Goal: Task Accomplishment & Management: Manage account settings

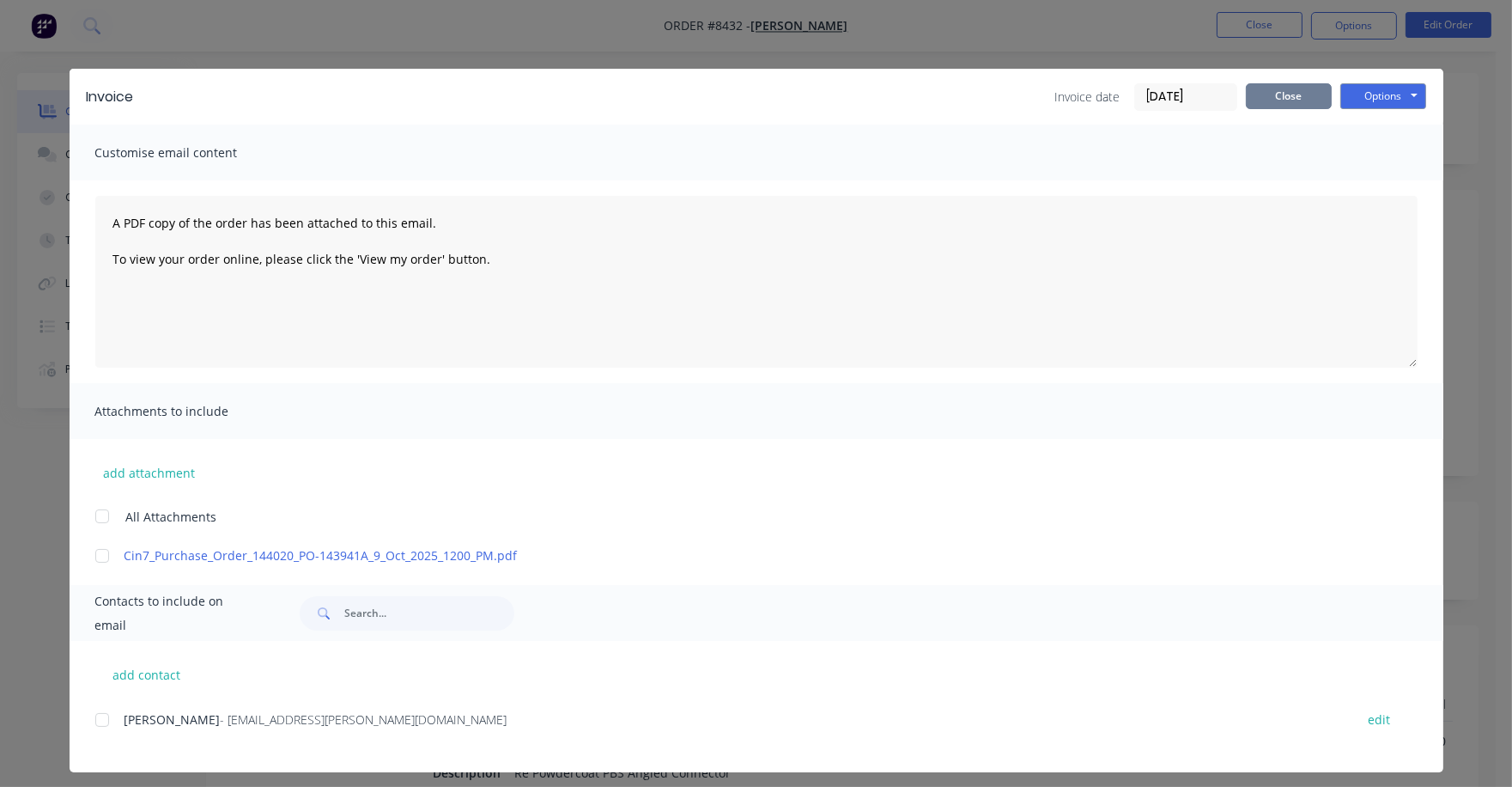
click at [1262, 93] on button "Close" at bounding box center [1289, 96] width 86 height 26
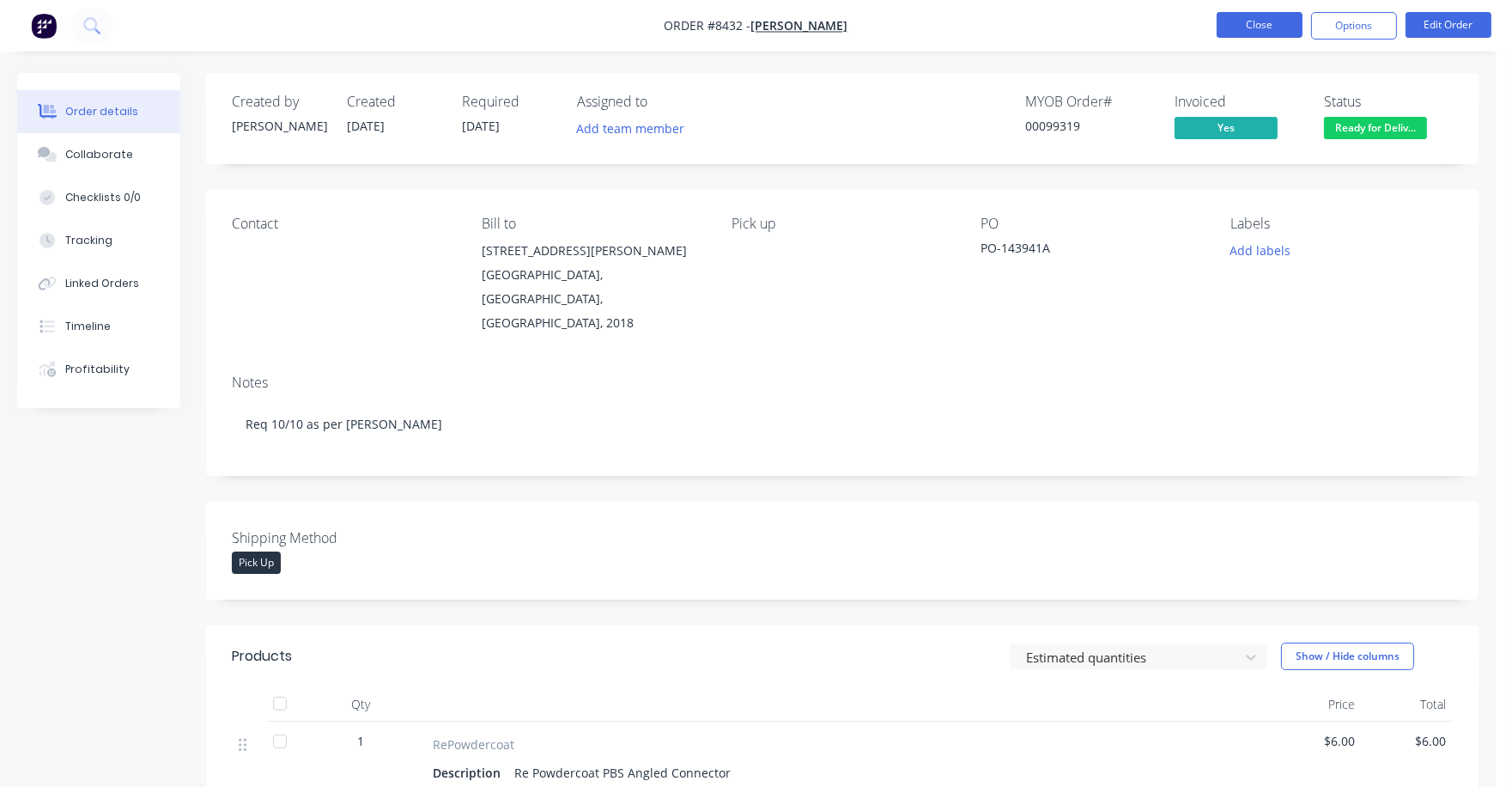
click at [1258, 22] on button "Close" at bounding box center [1260, 25] width 86 height 26
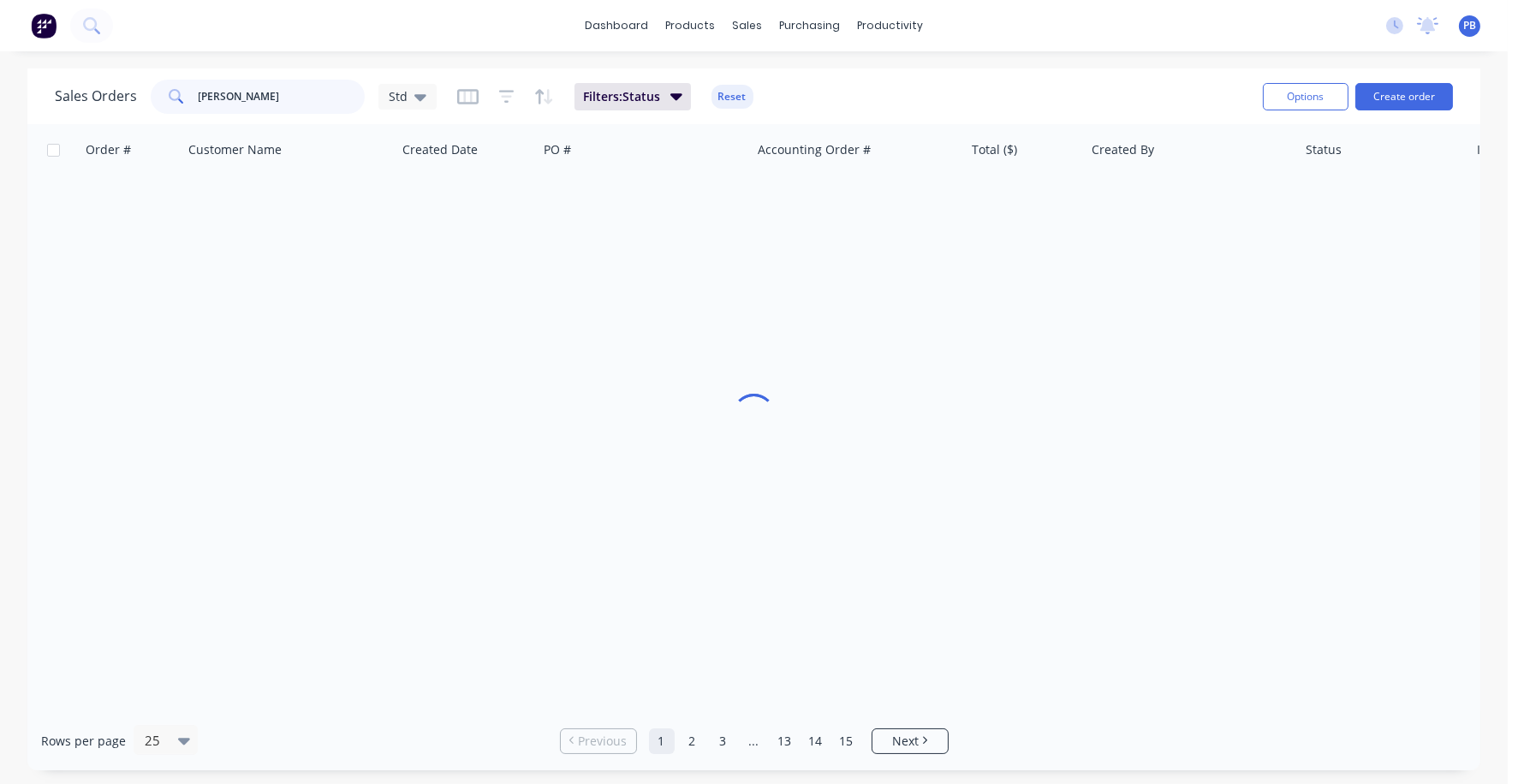
drag, startPoint x: 292, startPoint y: 101, endPoint x: 167, endPoint y: 88, distance: 125.7
click at [167, 88] on div "[PERSON_NAME]" at bounding box center [257, 97] width 214 height 34
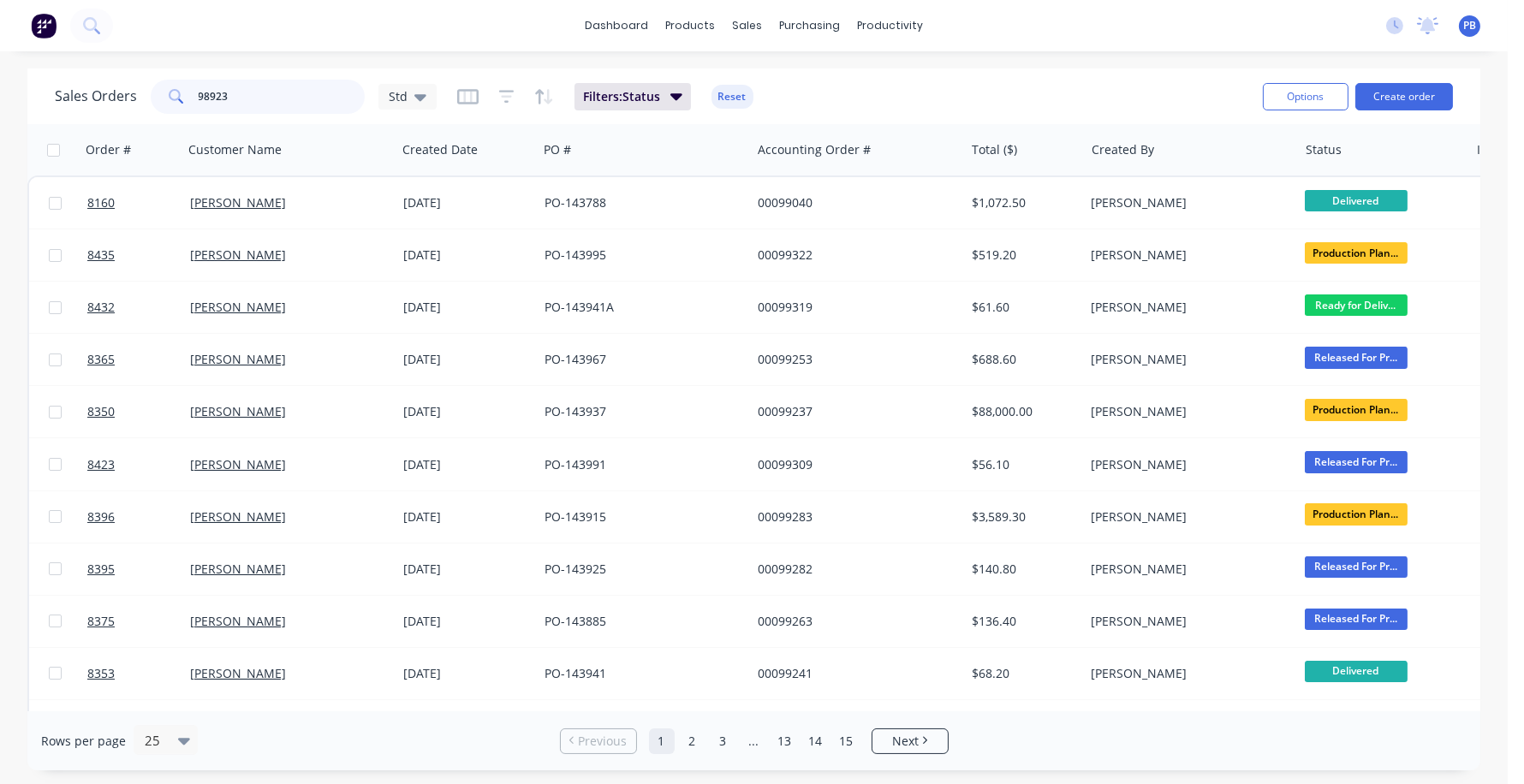
type input "98923"
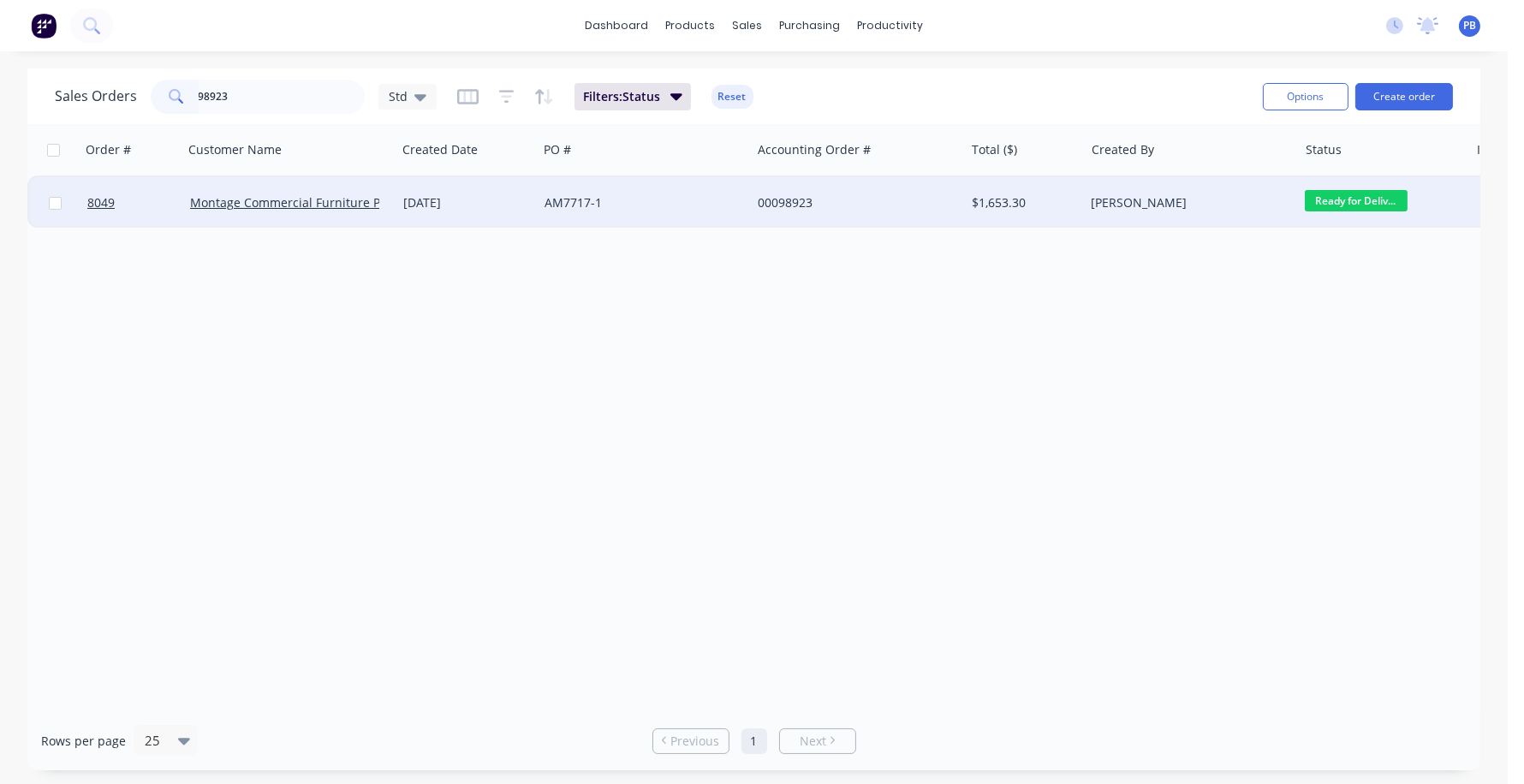
click at [995, 201] on div "$1,653.30" at bounding box center [1021, 203] width 100 height 17
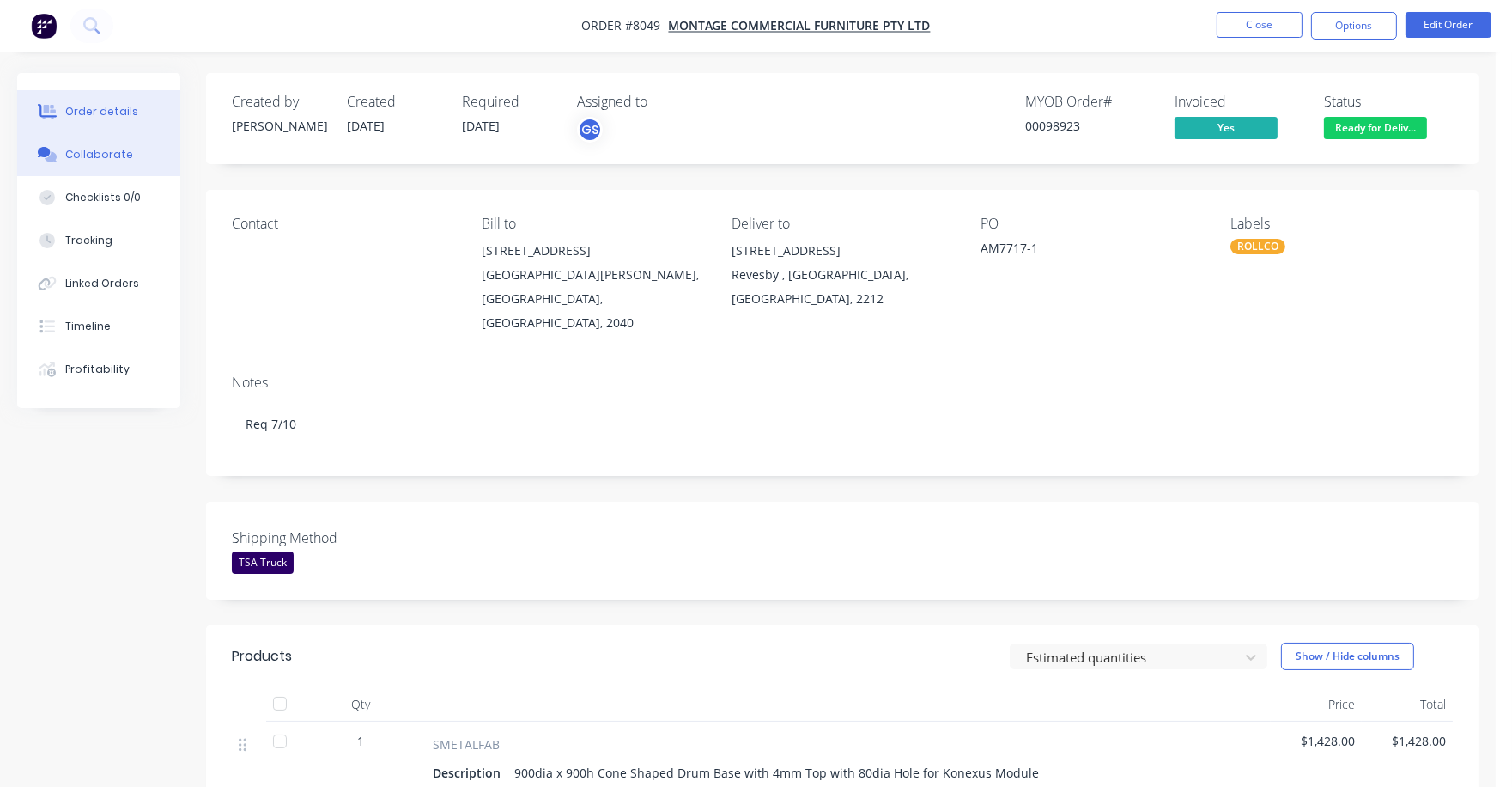
click at [101, 144] on button "Collaborate" at bounding box center [98, 154] width 163 height 43
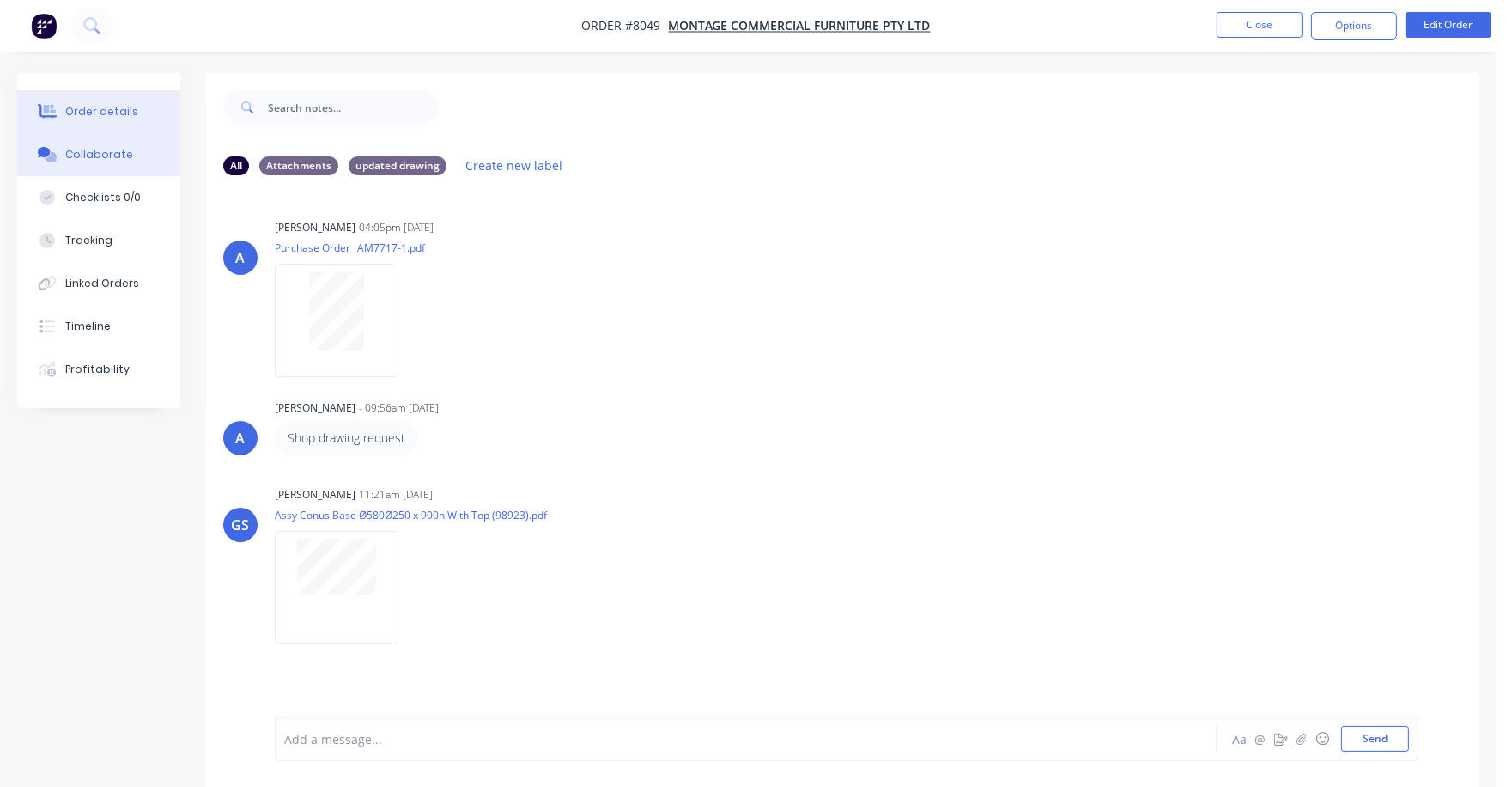
click at [98, 98] on button "Order details" at bounding box center [98, 111] width 163 height 43
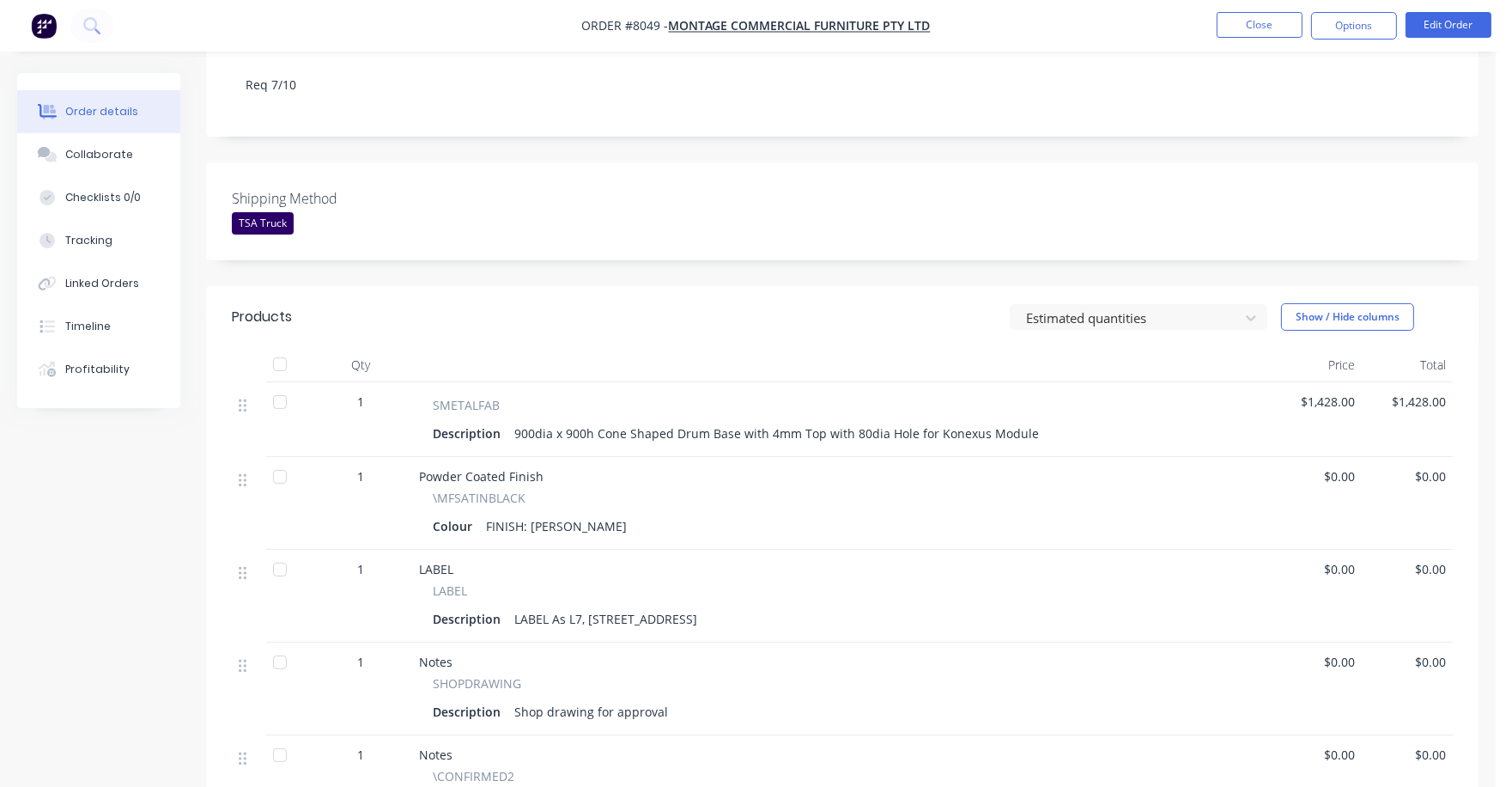
scroll to position [429, 0]
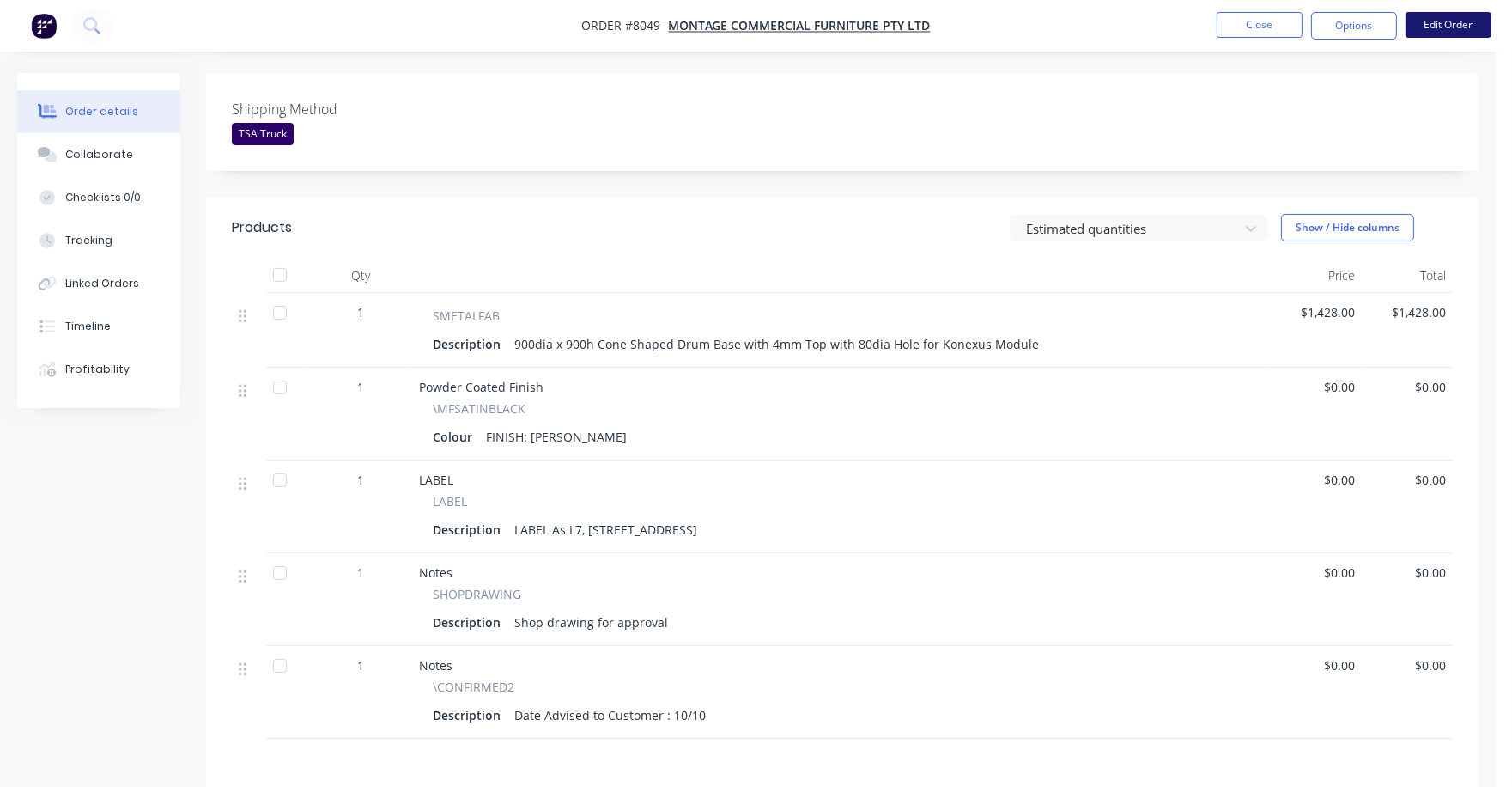
click at [1466, 21] on button "Edit Order" at bounding box center [1449, 25] width 86 height 26
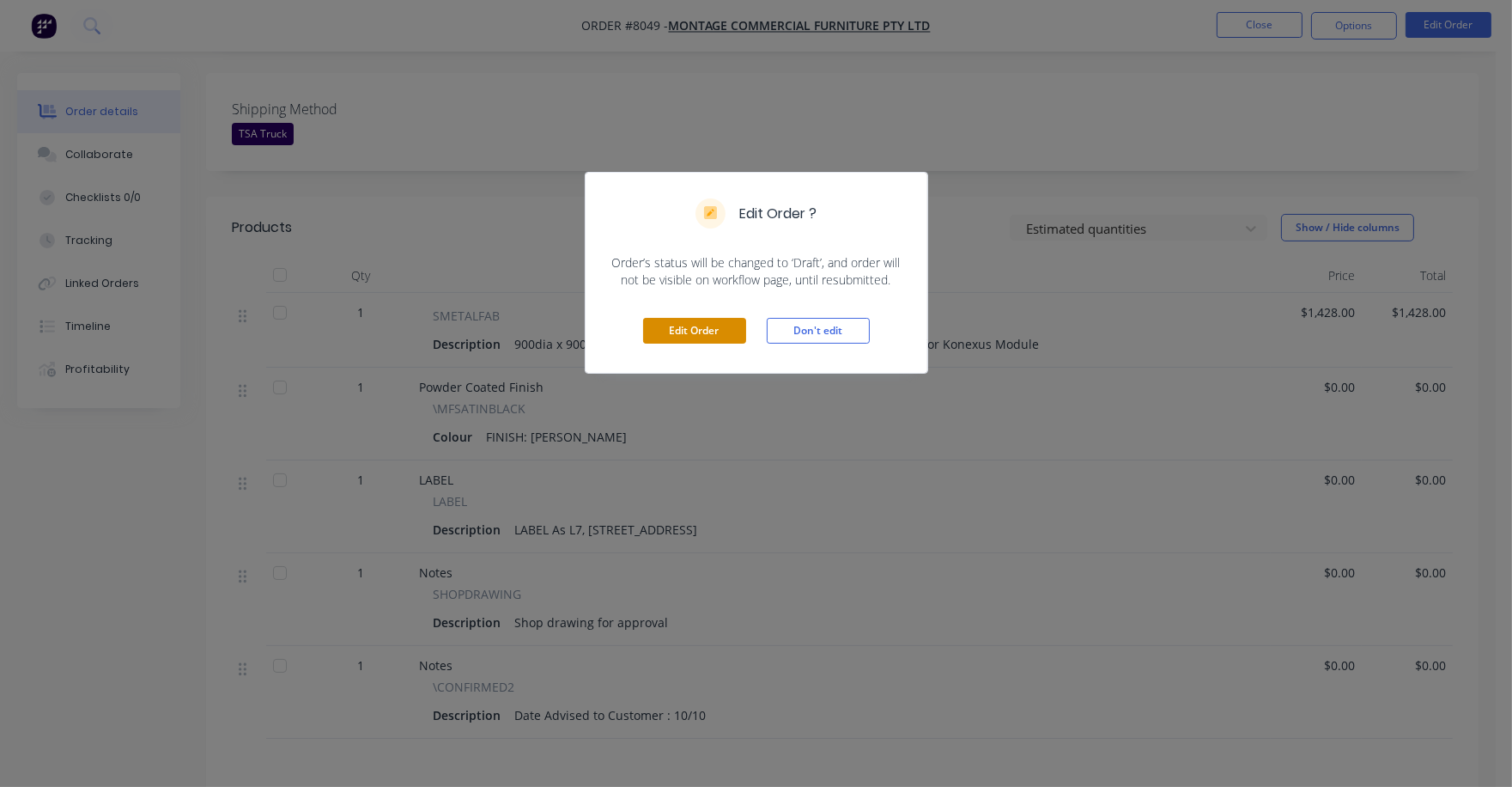
click at [690, 336] on button "Edit Order" at bounding box center [695, 330] width 103 height 26
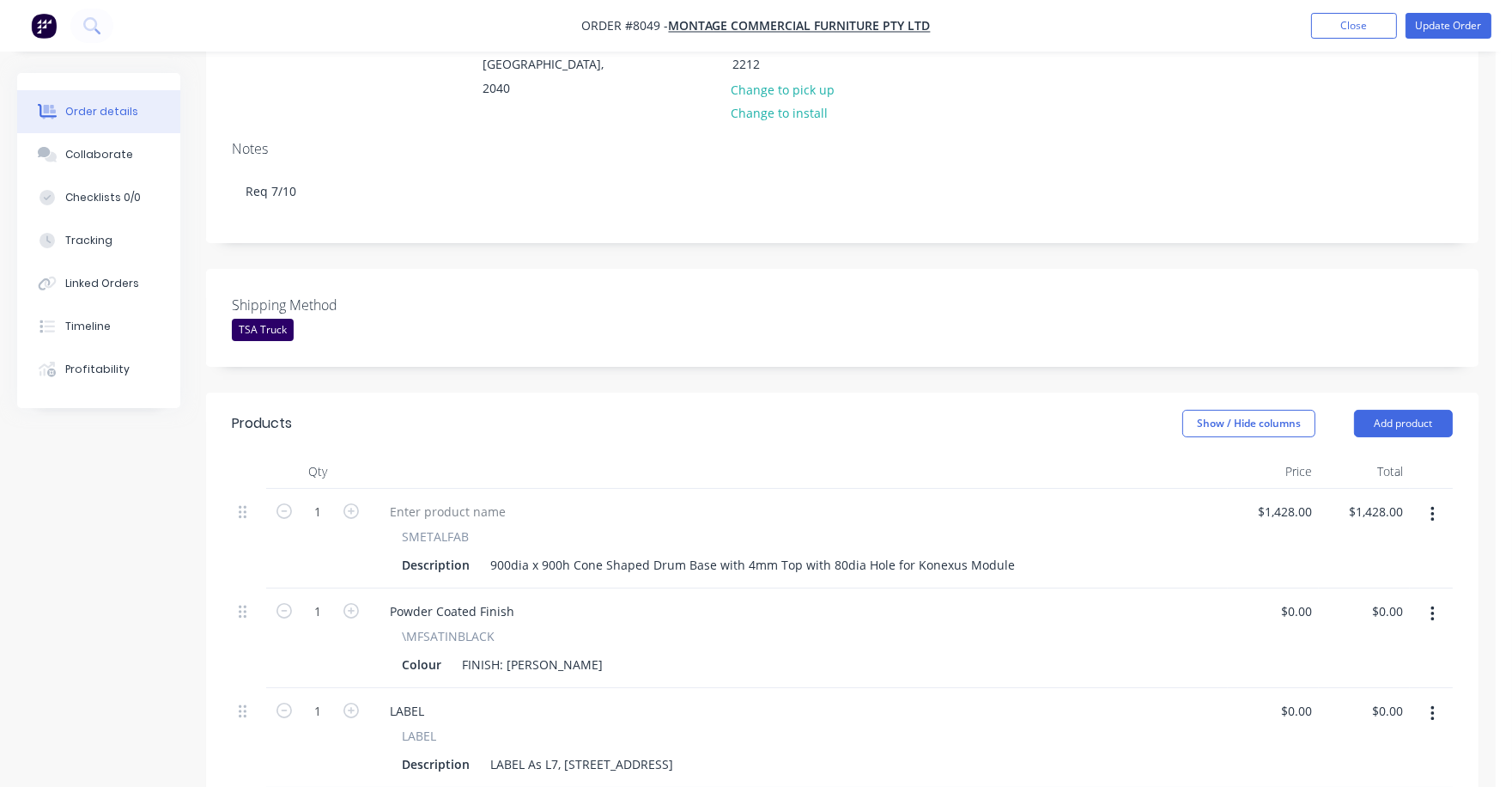
scroll to position [322, 0]
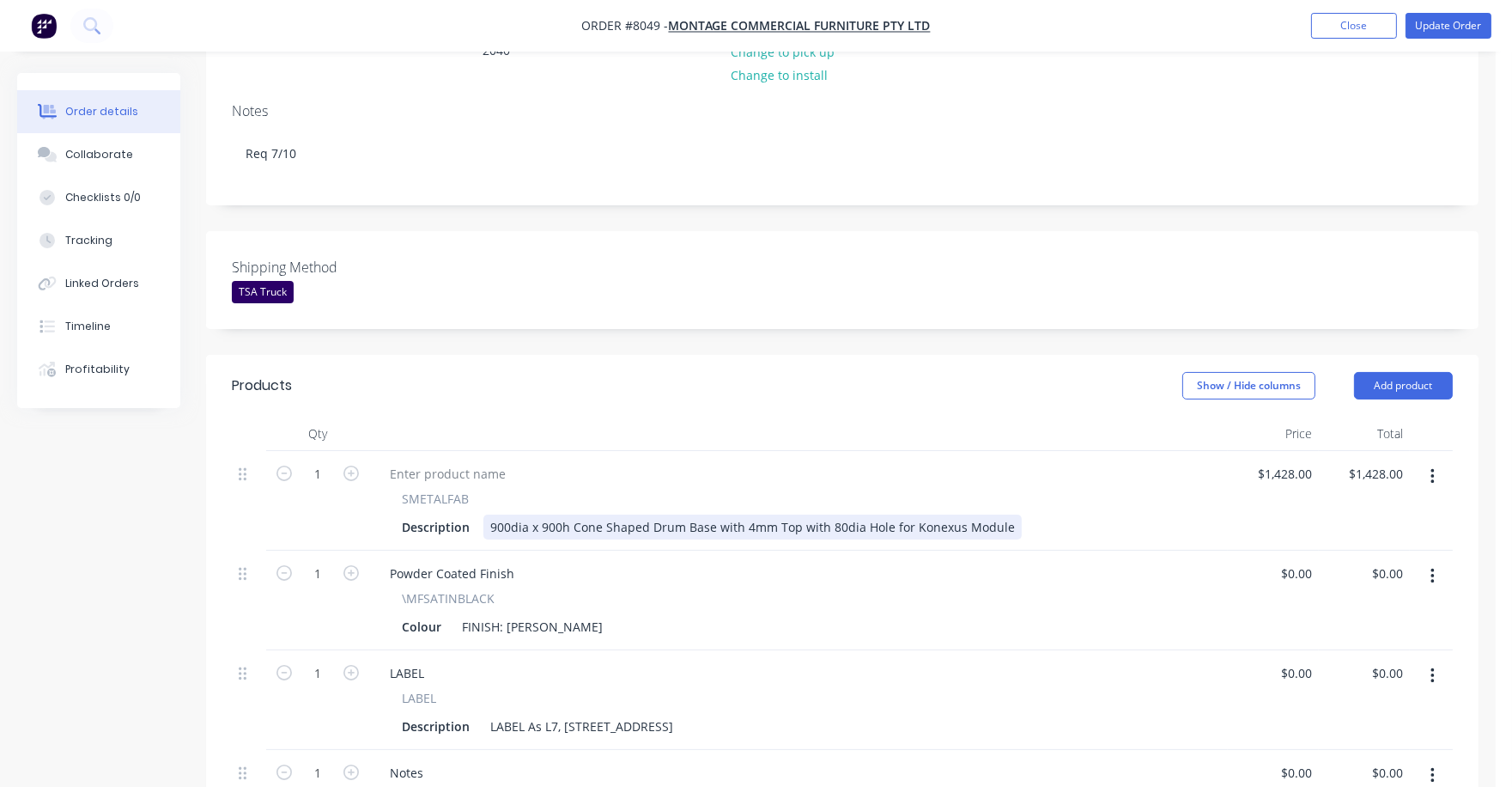
click at [774, 515] on div "900dia x 900h Cone Shaped Drum Base with 4mm Top with 80dia Hole for Konexus Mo…" at bounding box center [753, 527] width 538 height 25
click at [878, 561] on div "Powder Coated Finish" at bounding box center [798, 573] width 845 height 25
click at [844, 461] on div at bounding box center [798, 474] width 845 height 25
click at [884, 515] on div "900dia x 900h Cone Shaped Drum Base with 4mm x 900 diameter Top with 80dia Hole…" at bounding box center [798, 527] width 628 height 25
click at [1293, 461] on input "1428" at bounding box center [1288, 474] width 63 height 25
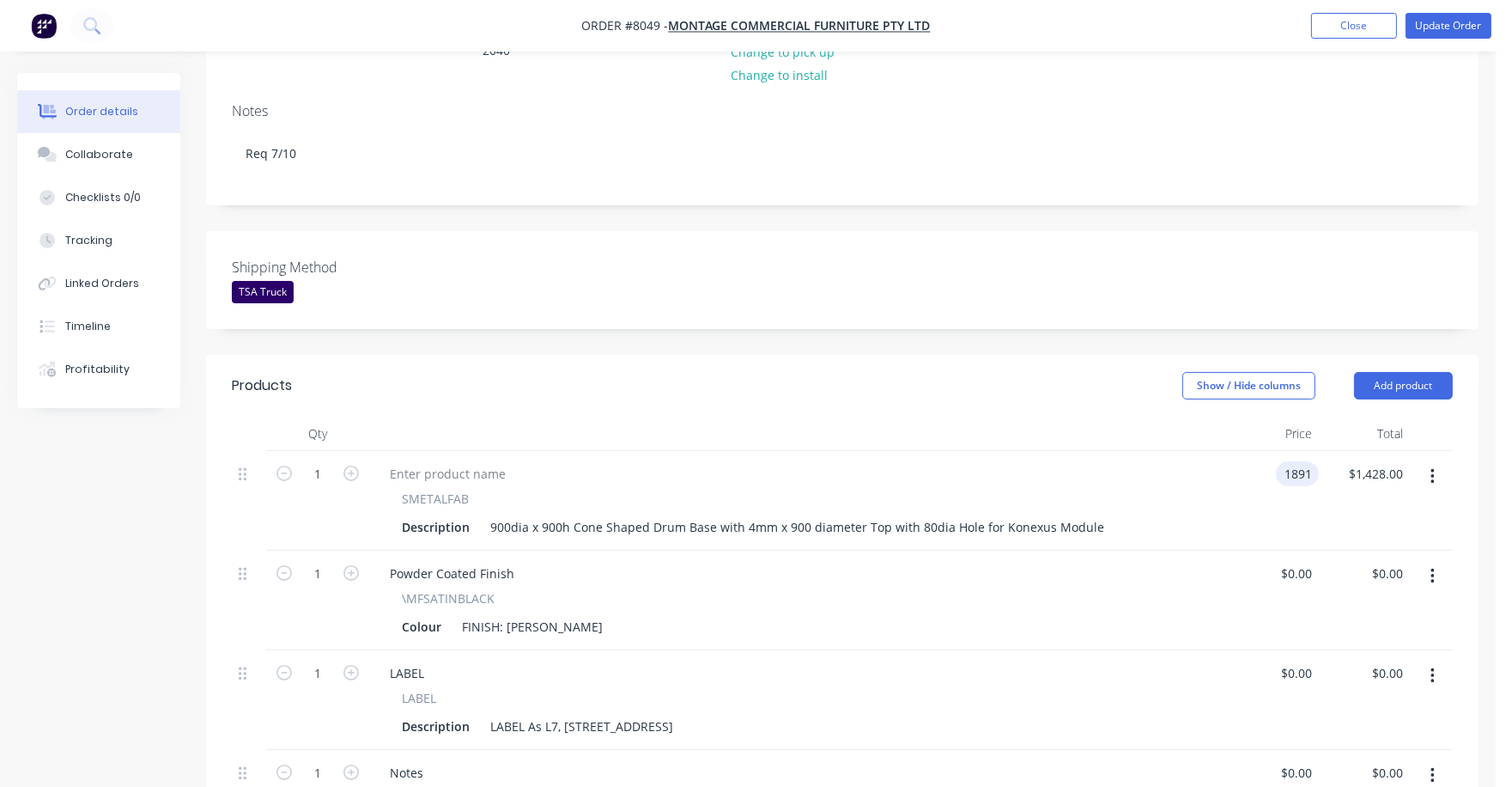
type input "$1,891.00"
click at [1281, 461] on div "1891 $1,891.00" at bounding box center [1284, 474] width 70 height 25
type input "$1,798.00"
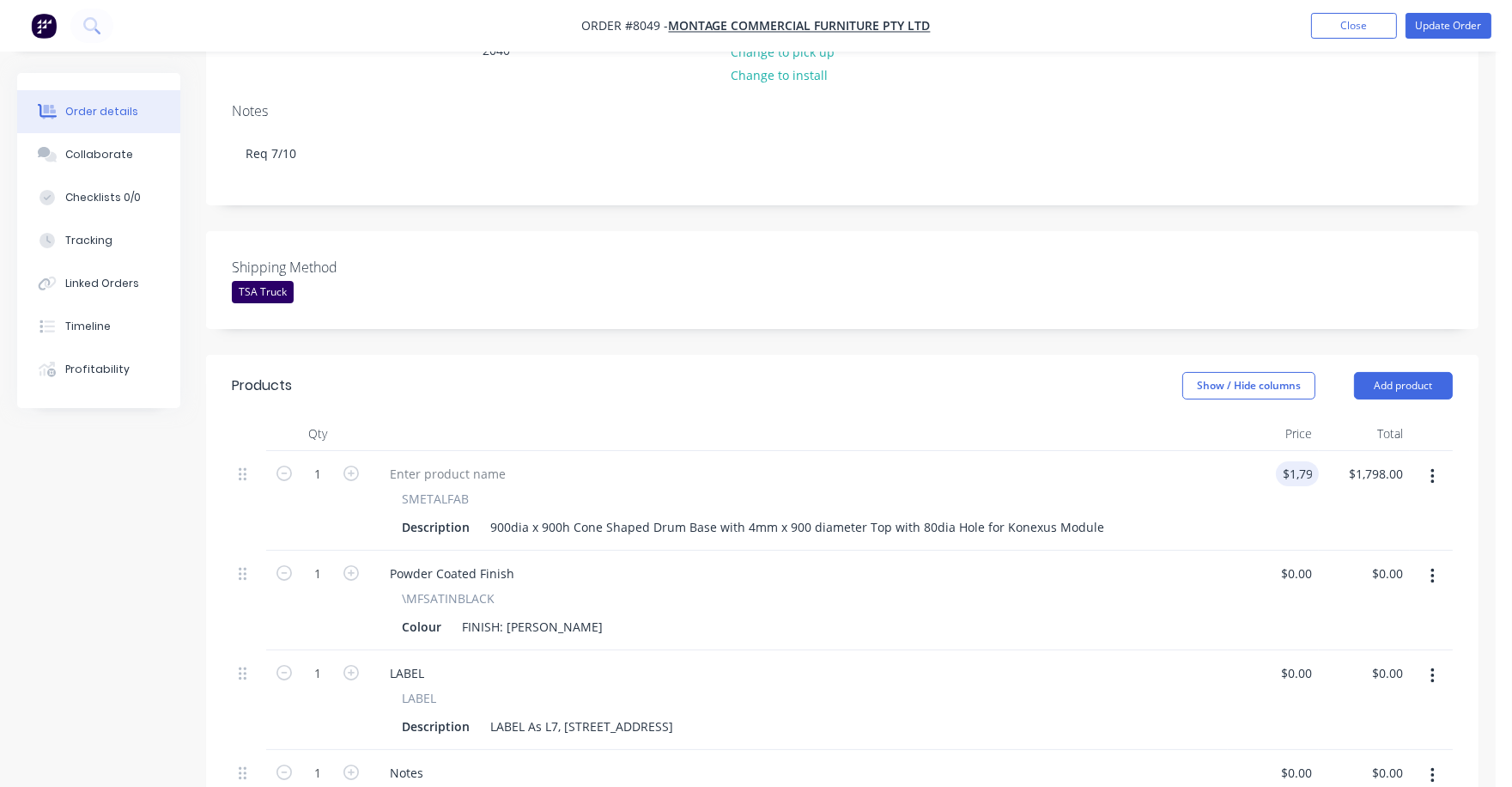
click at [1051, 589] on div "\MFSATINBLACK Colour FINISH: Satin Black" at bounding box center [798, 614] width 845 height 50
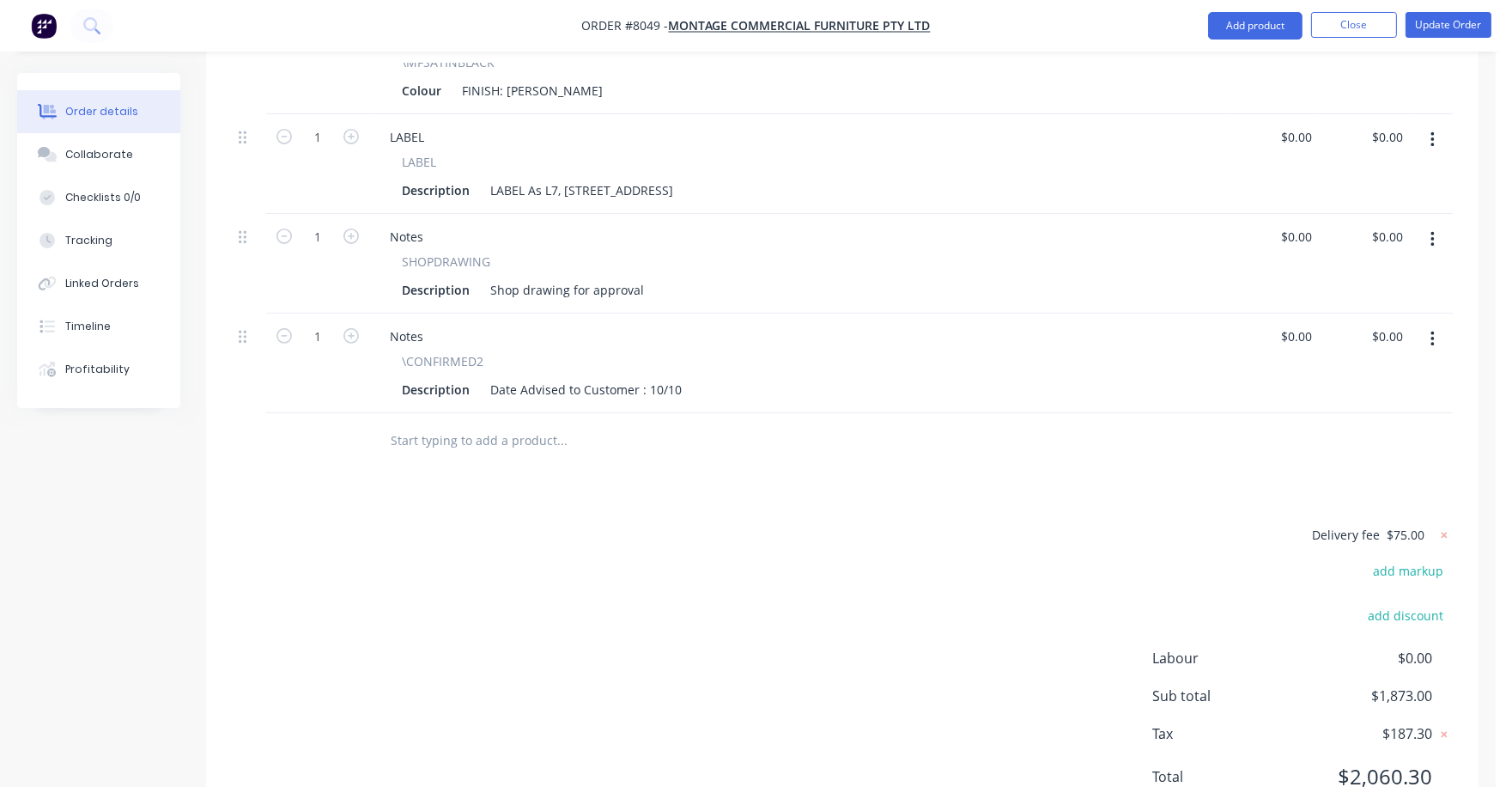
scroll to position [107, 0]
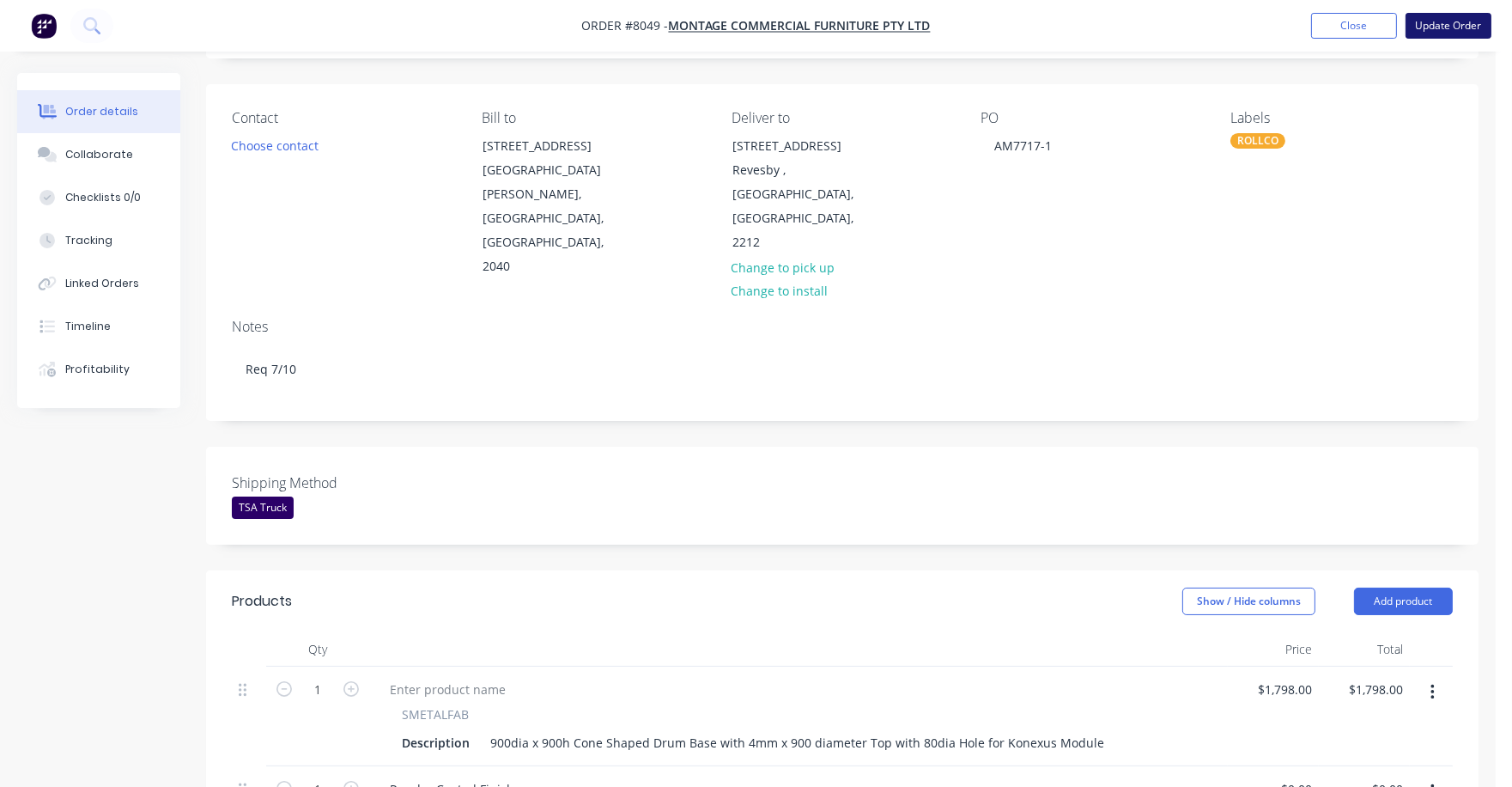
click at [1438, 19] on button "Update Order" at bounding box center [1449, 25] width 86 height 26
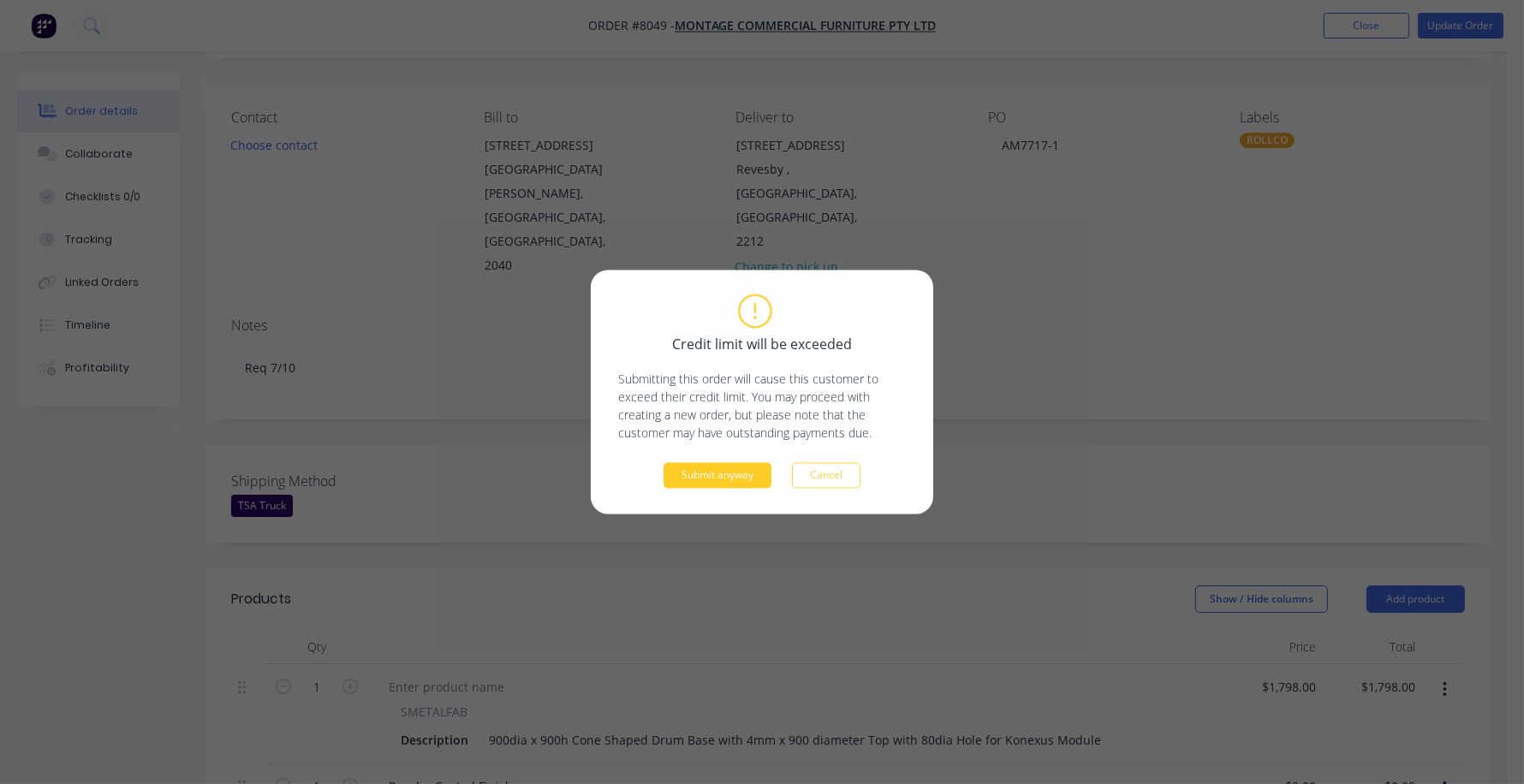
click at [736, 475] on button "Submit anyway" at bounding box center [717, 476] width 108 height 26
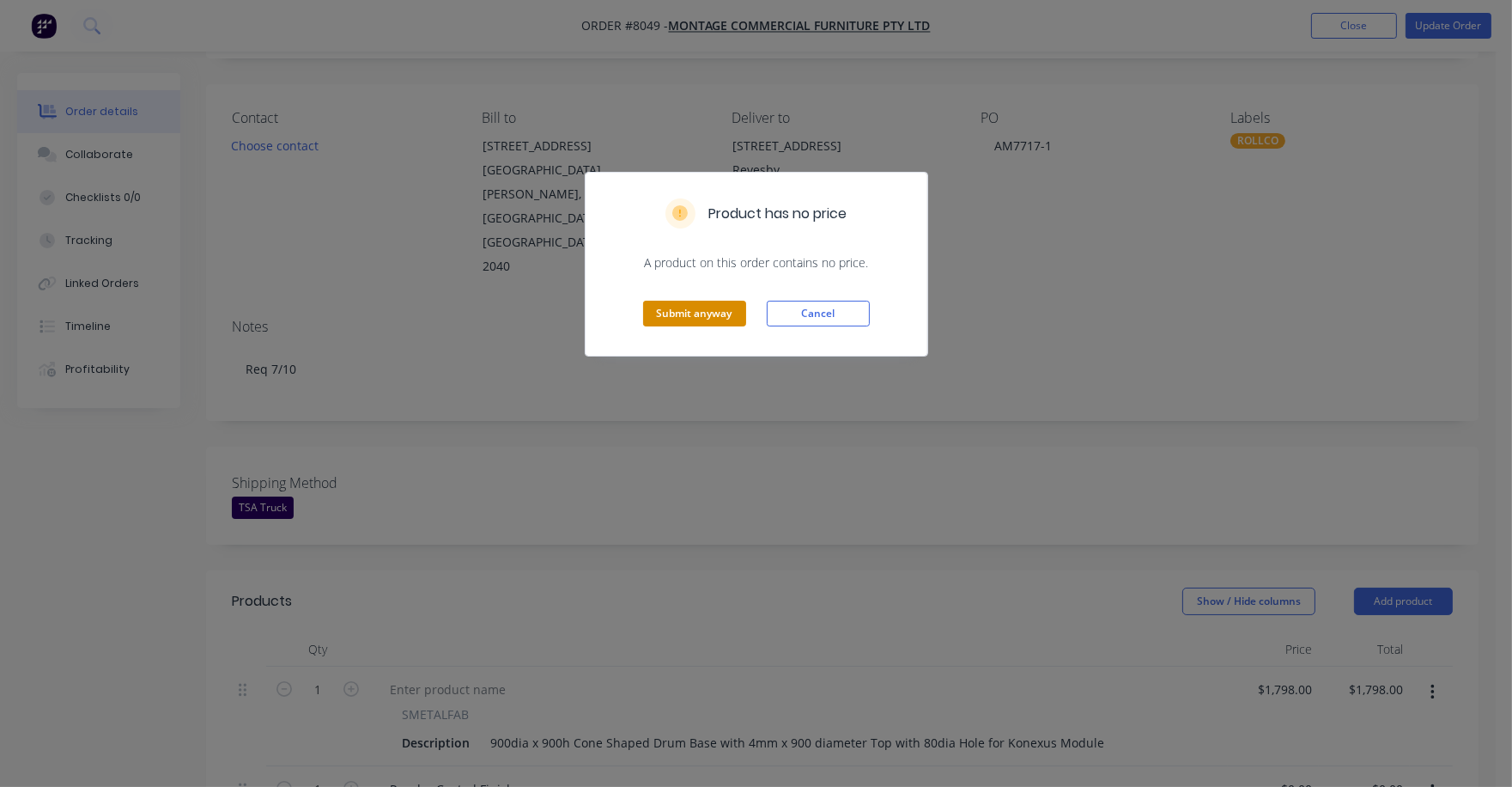
click at [678, 313] on button "Submit anyway" at bounding box center [695, 313] width 103 height 26
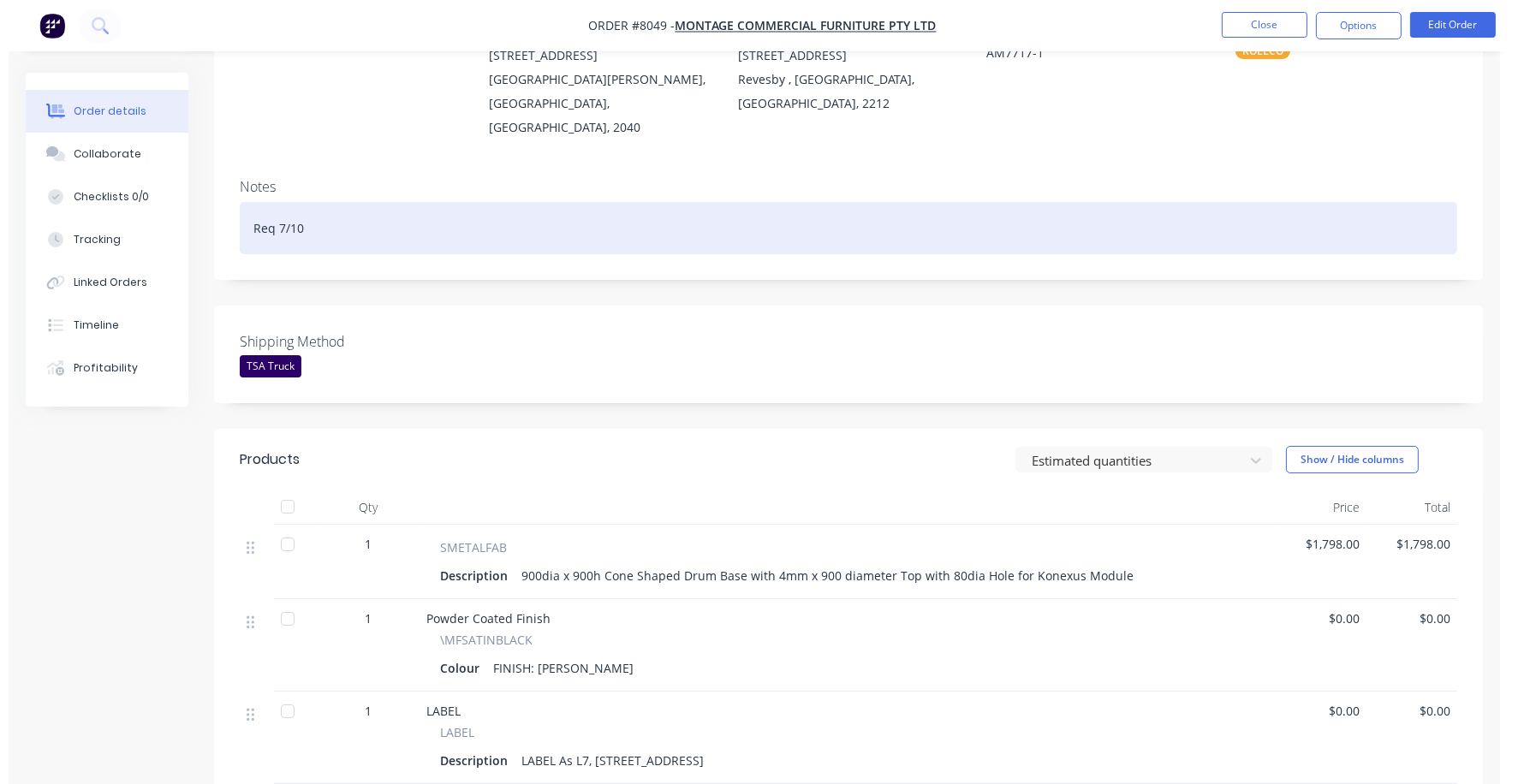
scroll to position [0, 0]
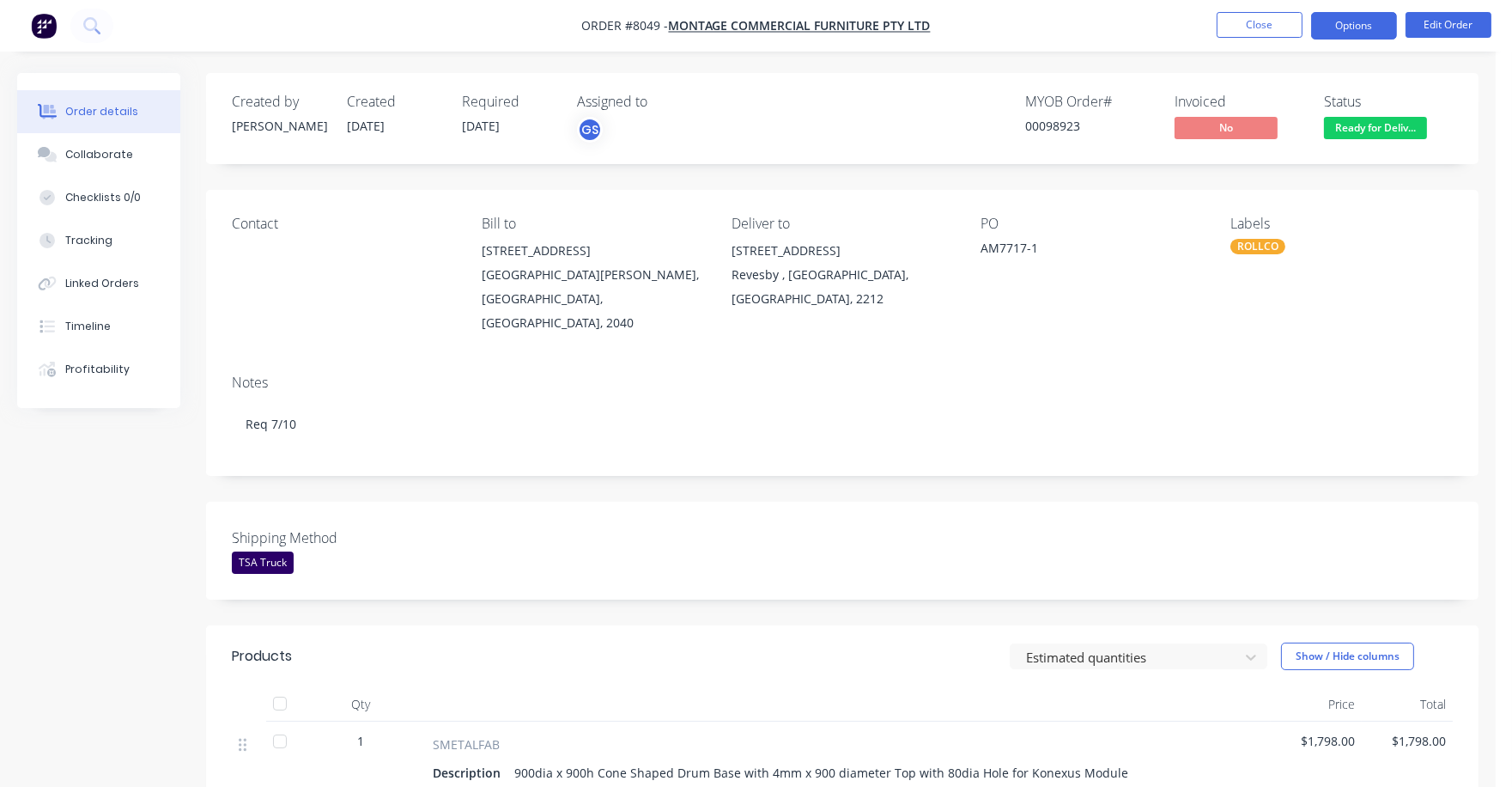
click at [1365, 24] on button "Options" at bounding box center [1354, 26] width 86 height 28
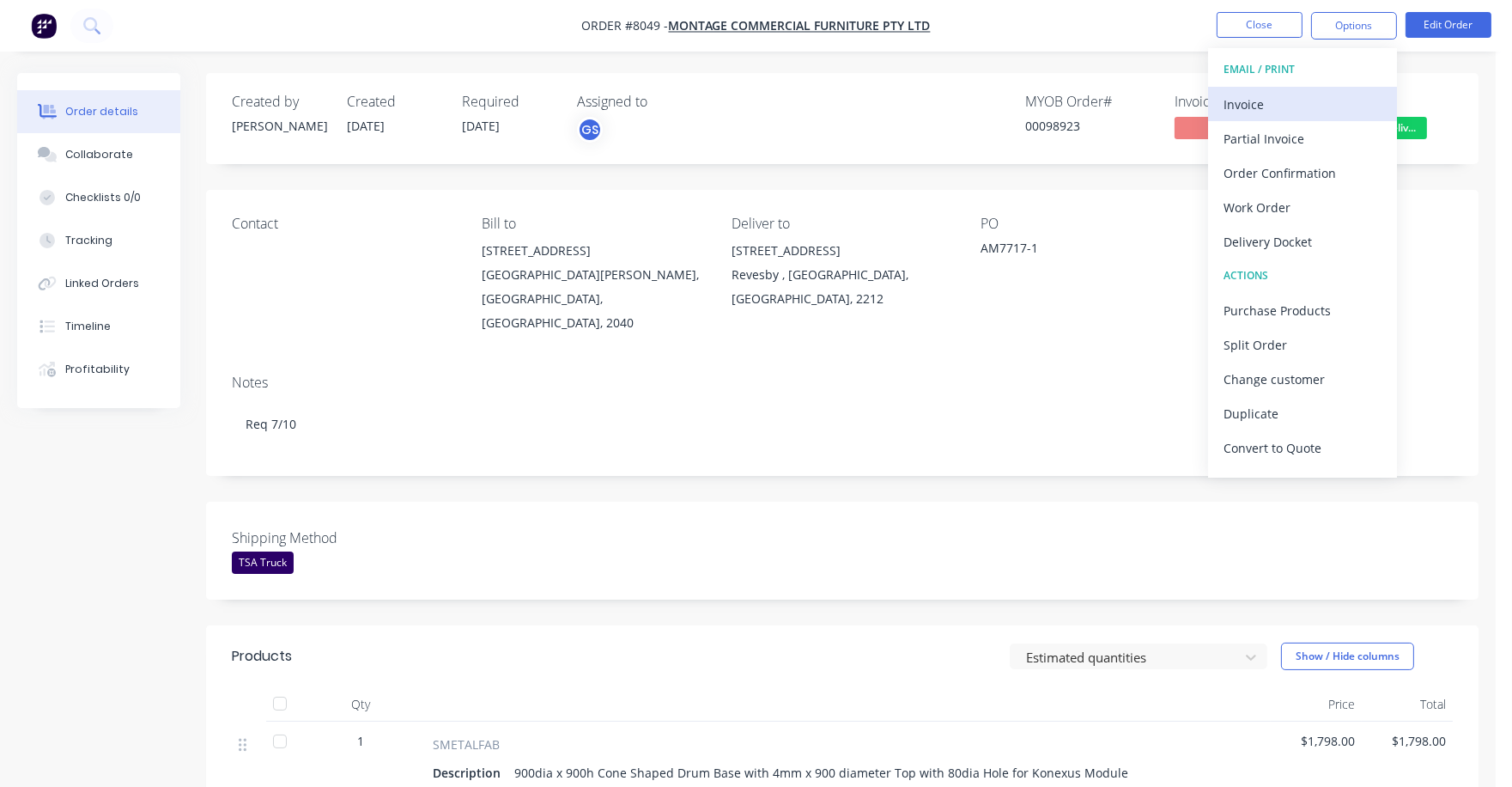
click at [1236, 116] on div "Invoice" at bounding box center [1303, 104] width 158 height 25
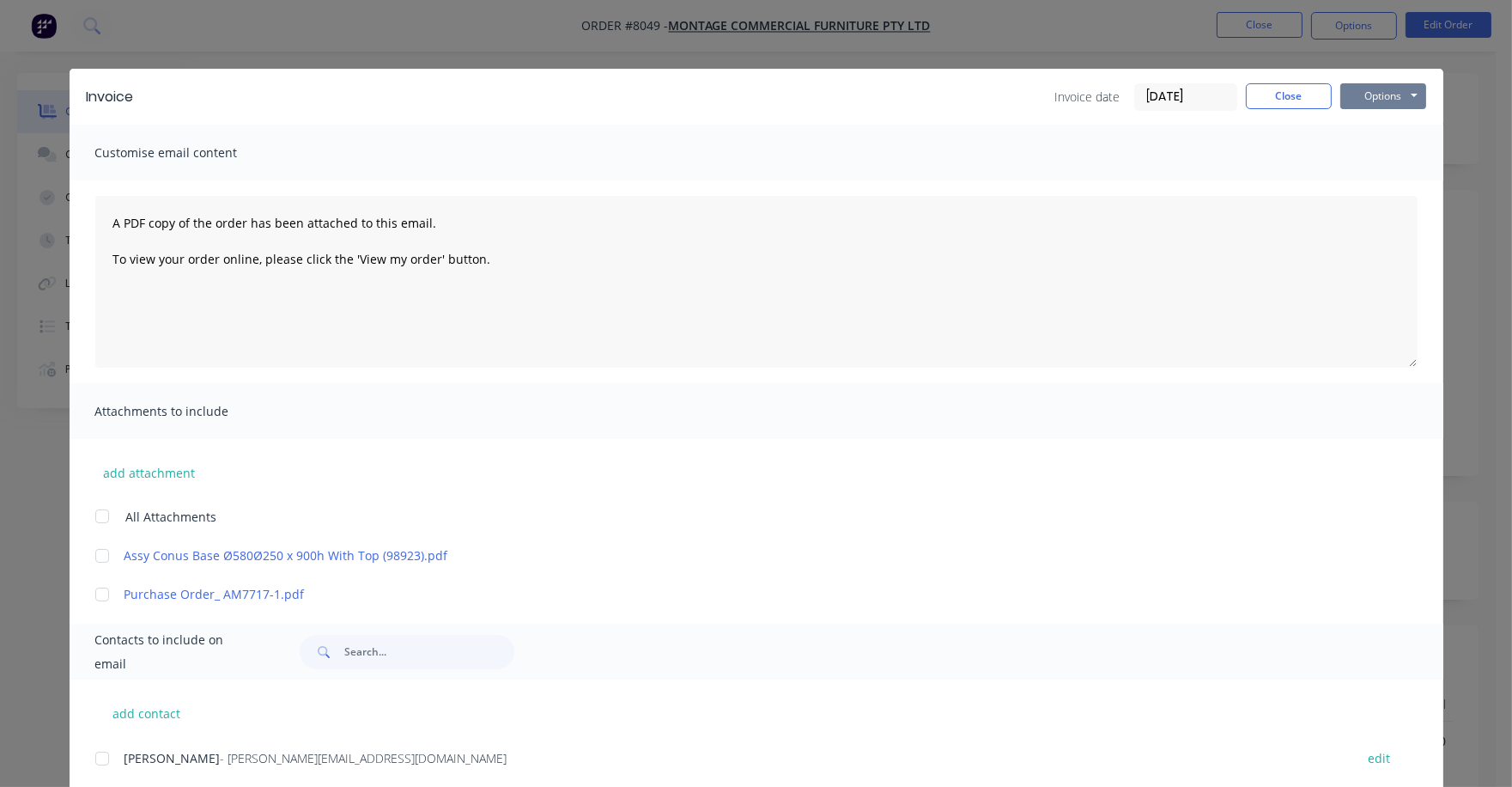
click at [1356, 101] on button "Options" at bounding box center [1383, 96] width 86 height 26
click at [1366, 160] on button "Print" at bounding box center [1395, 156] width 110 height 29
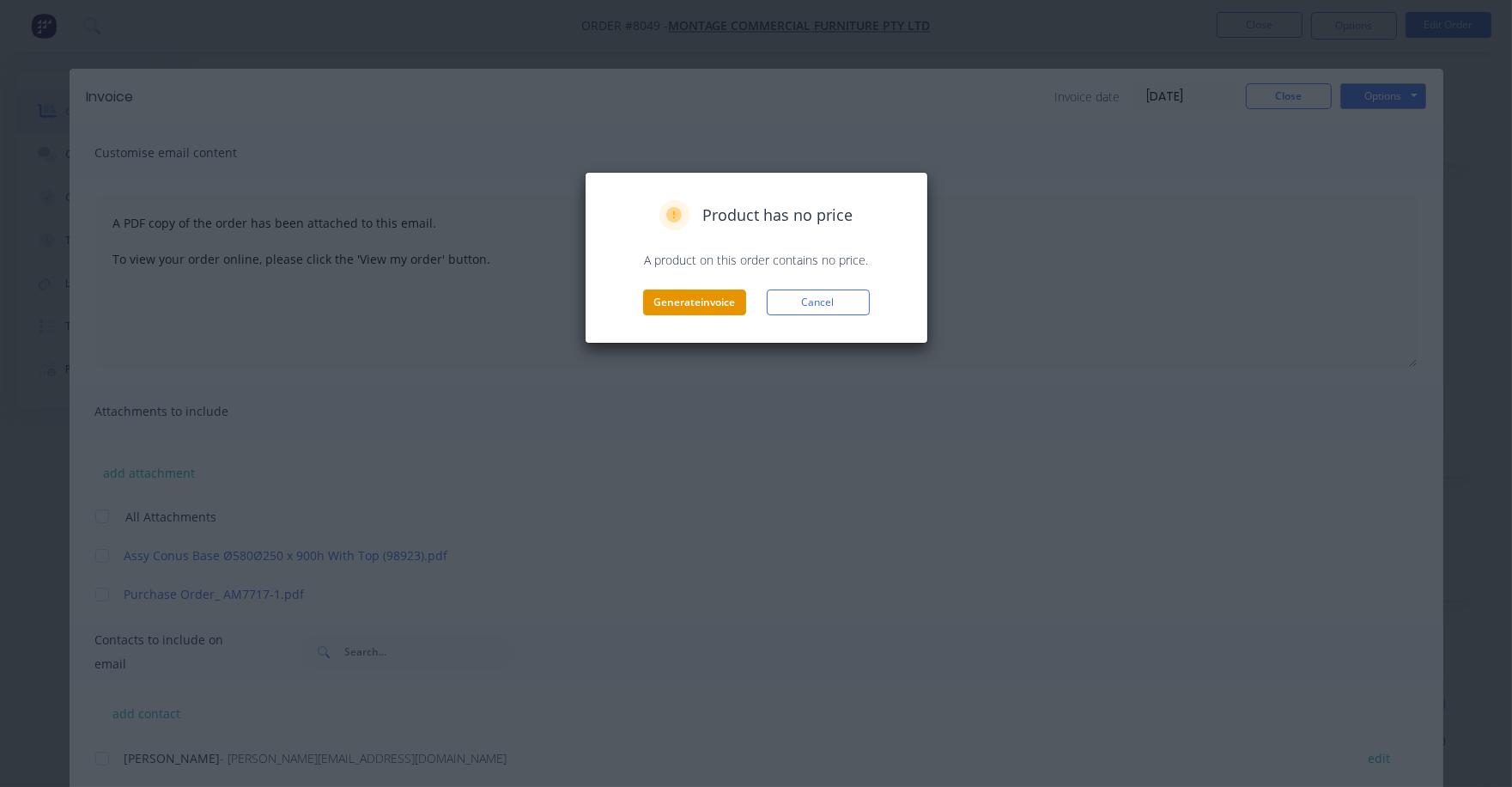
click at [705, 306] on button "Generate invoice" at bounding box center [695, 302] width 103 height 26
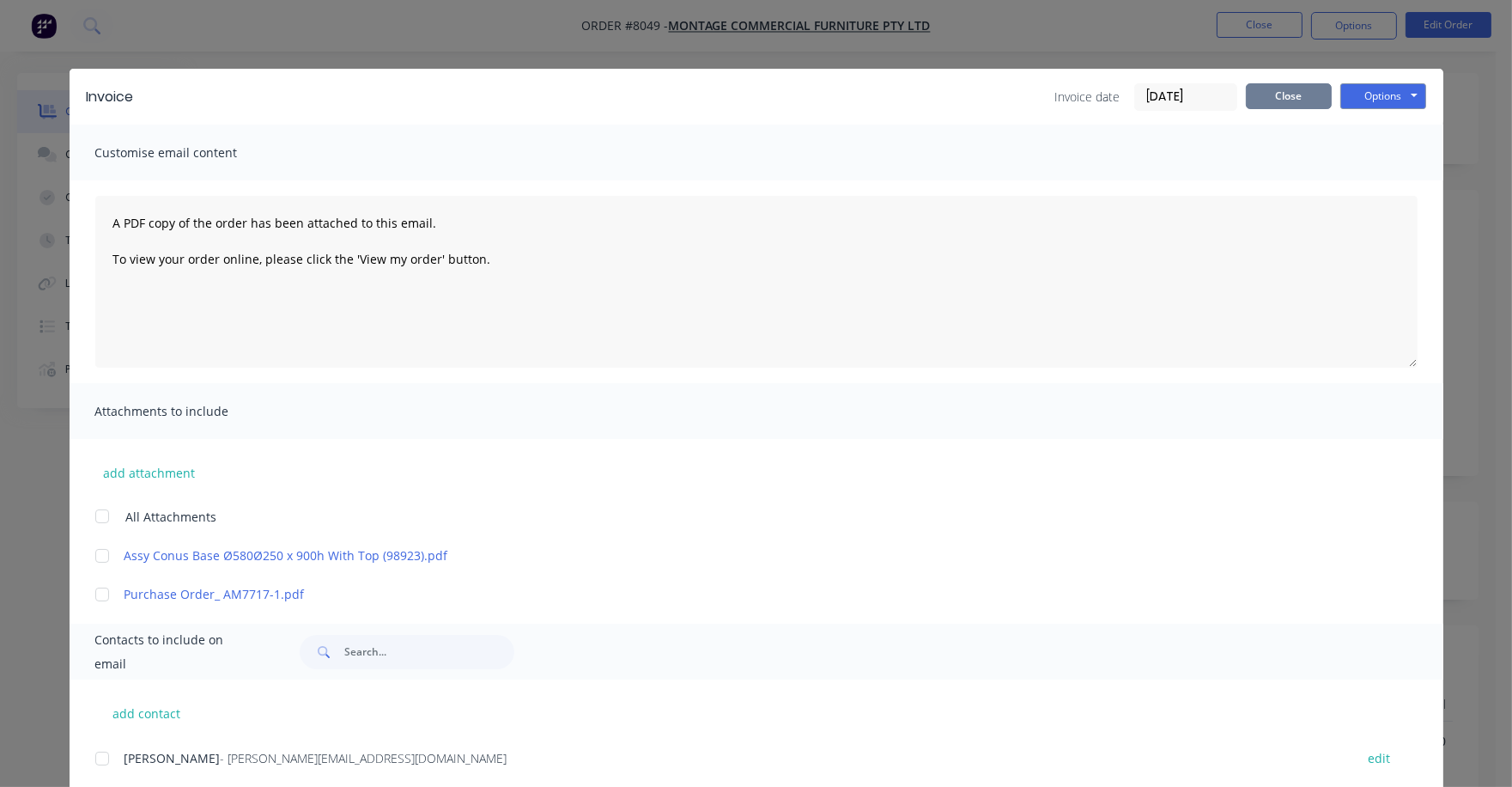
drag, startPoint x: 1277, startPoint y: 79, endPoint x: 1274, endPoint y: 91, distance: 12.4
click at [1274, 90] on div "Invoice Invoice date [DATE] Close Options Preview Print Email" at bounding box center [756, 96] width 1374 height 55
click at [1276, 96] on button "Close" at bounding box center [1289, 96] width 86 height 26
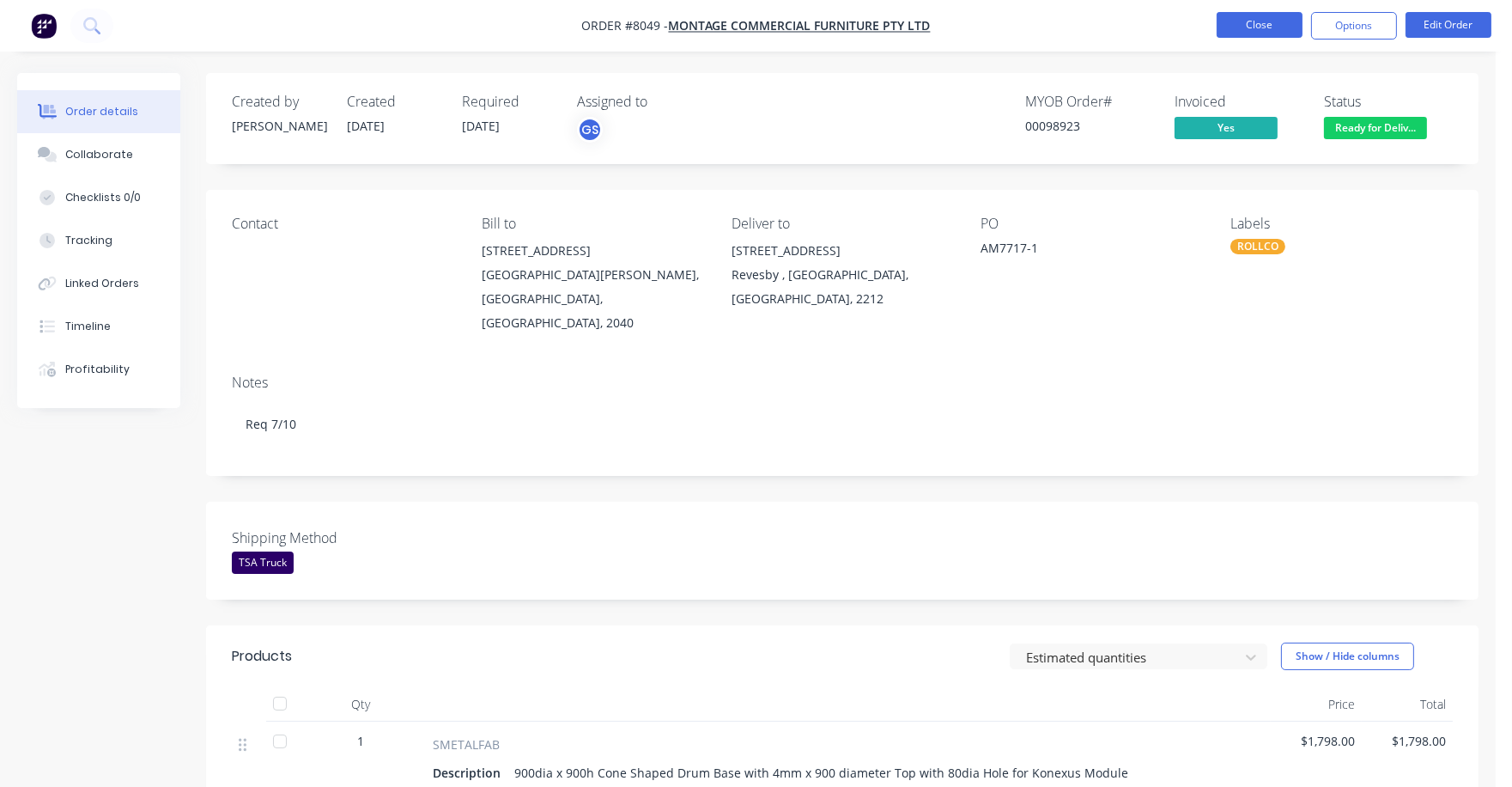
click at [1253, 25] on button "Close" at bounding box center [1260, 25] width 86 height 26
